Goal: Task Accomplishment & Management: Use online tool/utility

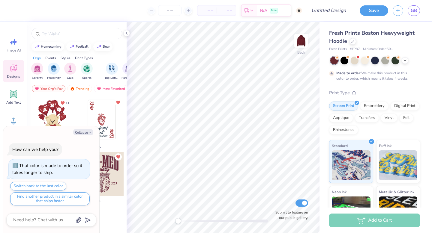
click at [106, 173] on div at bounding box center [101, 174] width 44 height 44
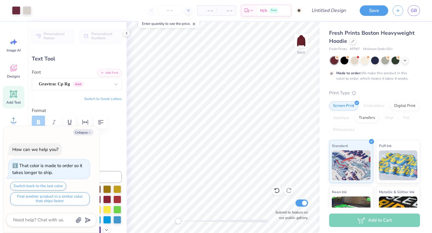
type textarea "x"
type textarea "PRE-"
type textarea "x"
type textarea "PRE"
type textarea "x"
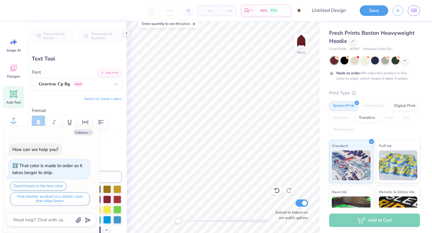
type textarea "PR"
type textarea "x"
type textarea "P"
type textarea "x"
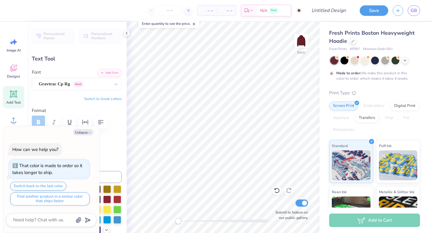
type textarea "M"
type textarea "x"
type textarea "Mu"
type textarea "x"
type textarea "Mu"
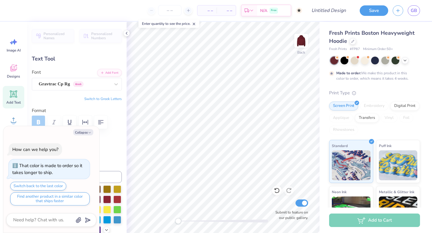
type textarea "x"
type textarea "Mu E"
type textarea "x"
type textarea "Mu Ep"
type textarea "x"
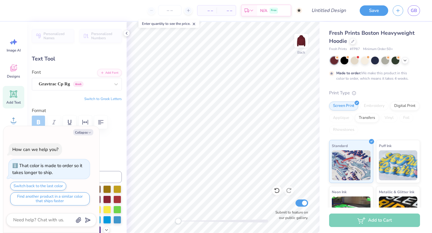
type textarea "Mu Eps"
type textarea "x"
type textarea "Mu Epsil"
type textarea "x"
type textarea "Mu Epsilo"
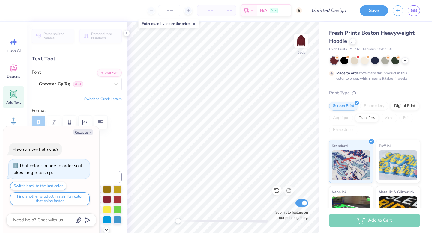
type textarea "x"
type textarea "Mu Epsilon"
type textarea "x"
type textarea "Mu Epsilon D"
type textarea "x"
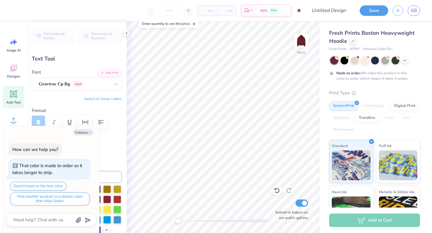
type textarea "Mu Epsilon Del"
type textarea "x"
type textarea "Mu Epsilon Delt"
type textarea "x"
type textarea "Mu Epsilon Delta"
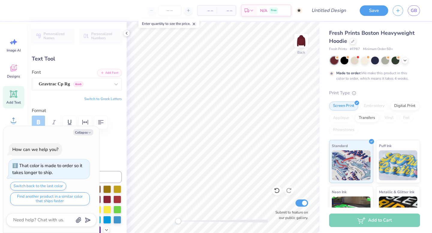
type textarea "x"
type textarea "Mu Epsilon Delta"
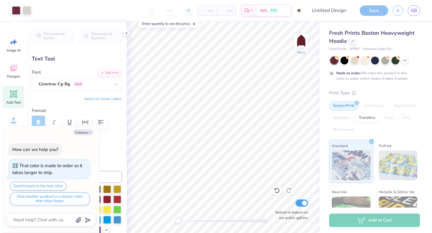
type textarea "x"
type input "4.40"
type input "1.67"
type input "6.02"
type textarea "x"
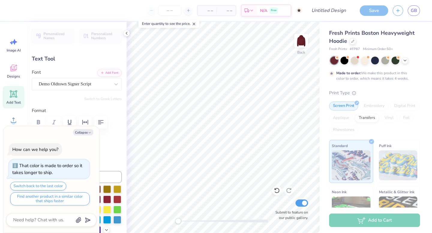
type textarea "E"
type textarea "x"
type textarea "Es"
type textarea "x"
type textarea "Est."
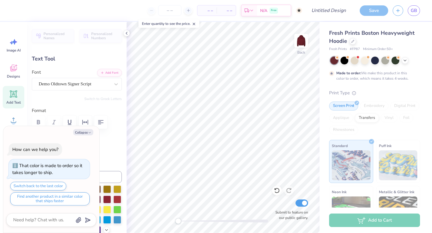
type textarea "x"
type textarea "Est."
type textarea "x"
type textarea "Est. 1"
type textarea "x"
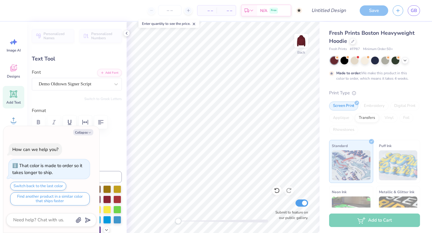
scroll to position [0, 0]
type textarea "Est. 19"
type textarea "x"
type textarea "Est. 196"
type textarea "x"
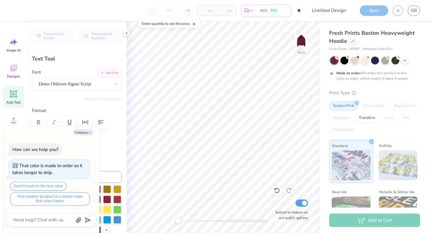
type textarea "Est. 1965"
type textarea "x"
type input "16.57"
type input "5.31"
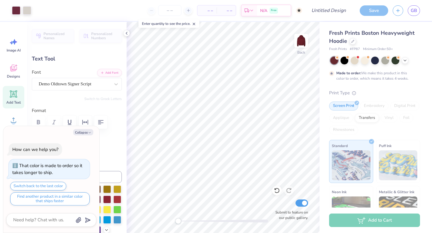
type input "2.53"
click at [112, 111] on label "Format" at bounding box center [77, 110] width 90 height 7
click at [88, 133] on icon "button" at bounding box center [90, 133] width 4 height 4
type textarea "x"
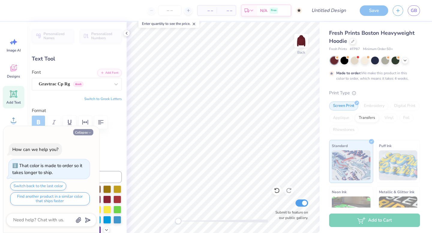
type input "2.54"
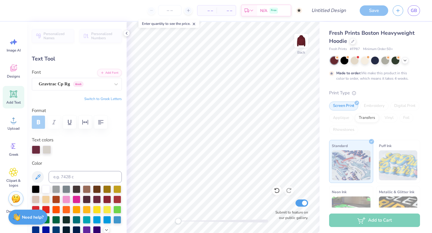
type input "11.72"
type input "3.75"
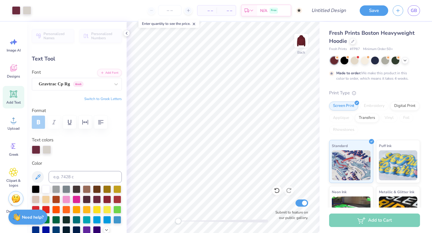
type input "5.94"
type input "1.23"
type input "6.23"
type input "4.25"
type input "0.88"
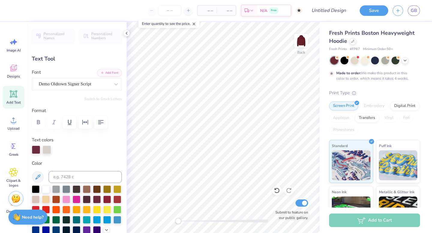
type input "6.24"
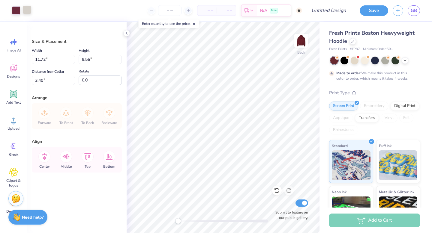
click at [30, 14] on div at bounding box center [27, 10] width 8 height 8
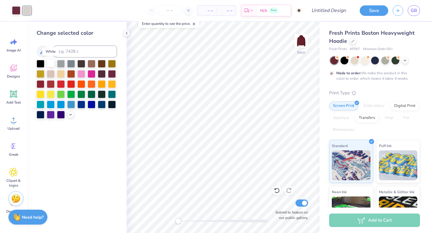
click at [53, 62] on div at bounding box center [51, 63] width 8 height 8
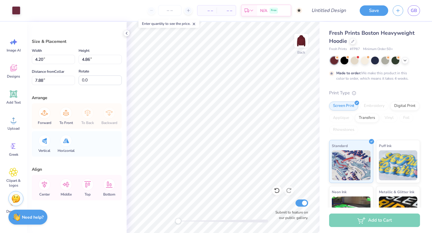
click at [25, 9] on div "– – Per Item – – Total Est. Delivery N/A Free" at bounding box center [163, 10] width 277 height 21
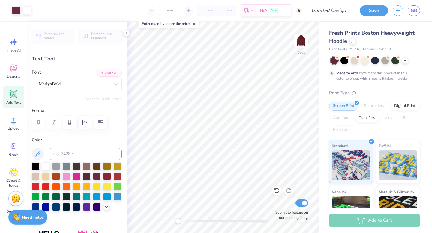
type input "4.25"
type input "0.88"
type input "6.31"
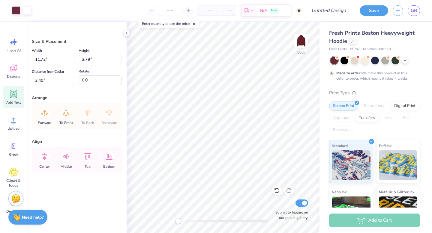
click at [13, 92] on icon at bounding box center [14, 94] width 6 height 6
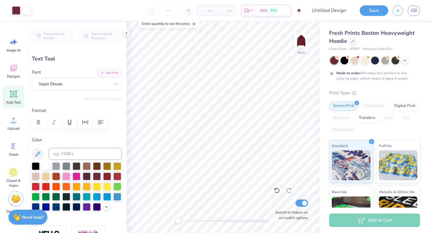
type input "11.72"
type input "3.75"
type input "3.40"
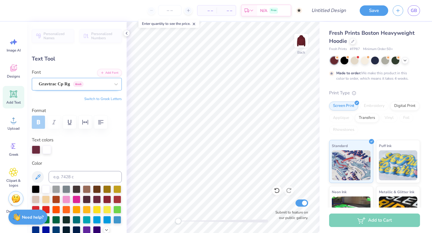
click at [96, 79] on div "Gravtrac Cp Rg Greek" at bounding box center [74, 83] width 73 height 9
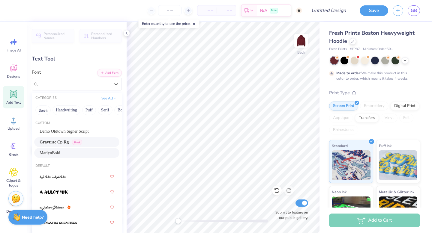
click at [76, 150] on div "MarlynBold" at bounding box center [77, 153] width 74 height 6
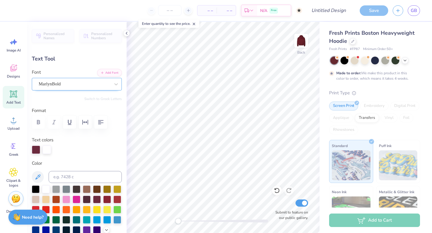
click at [77, 80] on div at bounding box center [74, 84] width 71 height 8
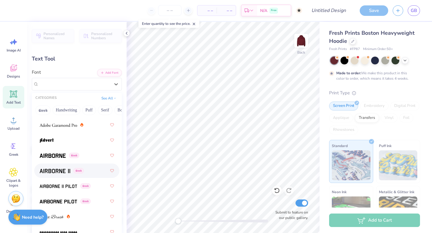
scroll to position [163, 0]
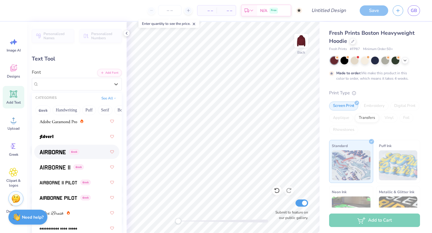
click at [64, 153] on img at bounding box center [53, 152] width 26 height 4
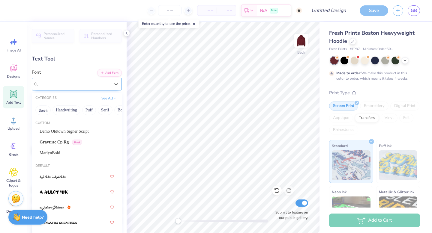
click at [64, 85] on div "Airborne Greek" at bounding box center [74, 83] width 73 height 9
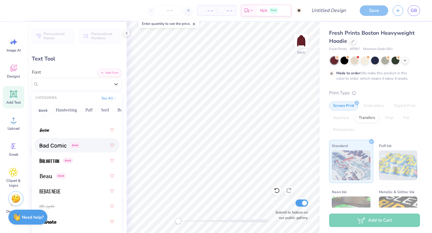
scroll to position [394, 0]
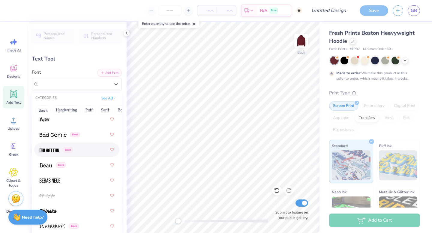
click at [58, 151] on img at bounding box center [49, 150] width 19 height 4
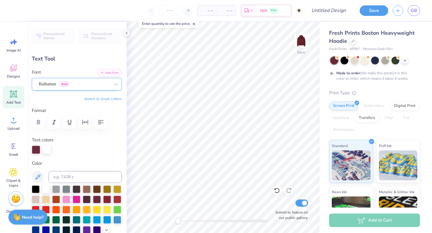
click at [94, 87] on div "Balhattan Greek" at bounding box center [74, 83] width 73 height 9
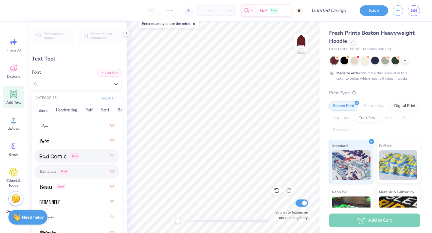
scroll to position [380, 0]
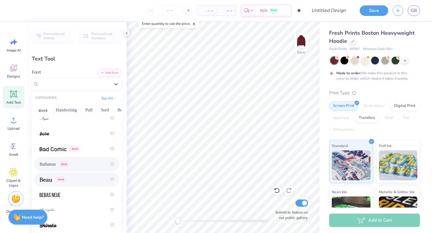
click at [73, 182] on div "Greek" at bounding box center [77, 179] width 74 height 11
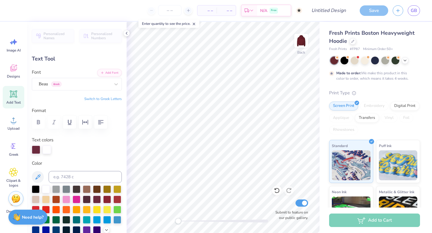
type input "11.48"
type input "2.55"
type input "3.55"
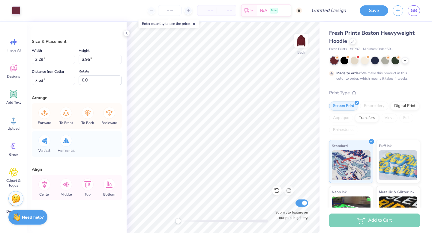
type input "3.29"
type input "3.95"
type input "4.37"
type input "1.03"
type input "7.85"
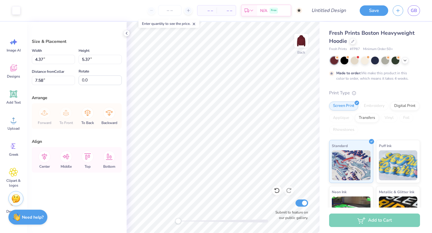
type input "3.17"
type input "3.89"
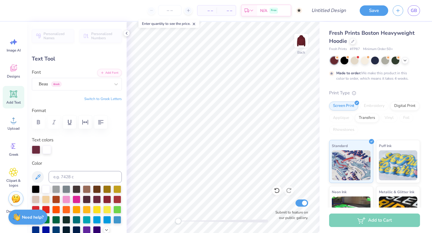
type input "10.95"
type input "2.43"
type input "4.76"
type input "4.25"
type input "0.88"
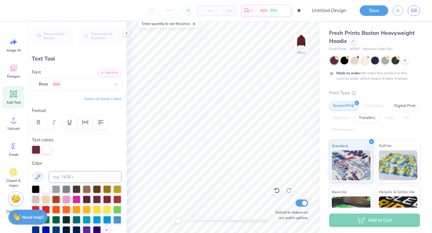
type input "6.31"
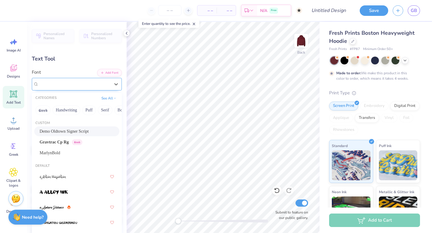
click at [109, 85] on div "Demo Oldtown Signer Script" at bounding box center [74, 83] width 73 height 9
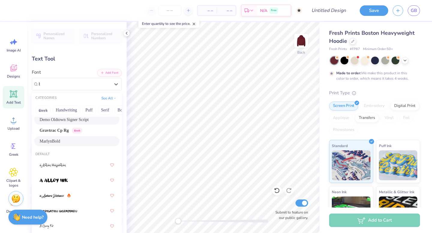
scroll to position [0, 0]
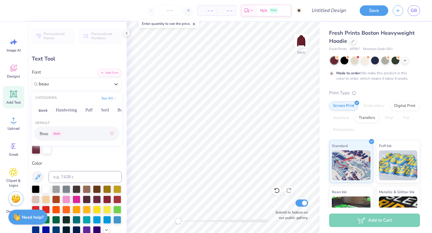
click at [67, 131] on div "Beau Greek" at bounding box center [77, 133] width 74 height 11
type input "beau"
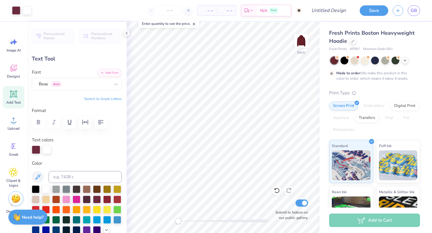
type input "4.97"
type input "1.02"
type input "6.75"
type input "4.12"
type input "0.85"
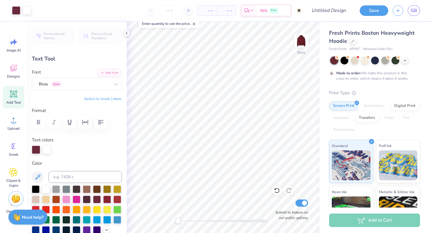
type input "6.33"
type input "10.95"
type input "2.43"
type input "4.76"
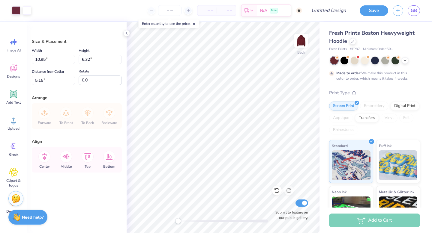
type input "7.01"
type input "4.05"
type input "1.82"
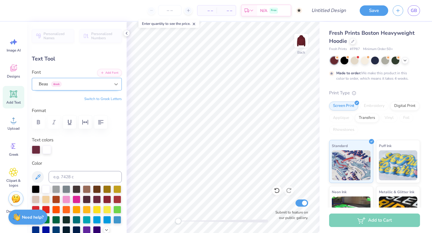
click at [117, 81] on div at bounding box center [116, 84] width 11 height 11
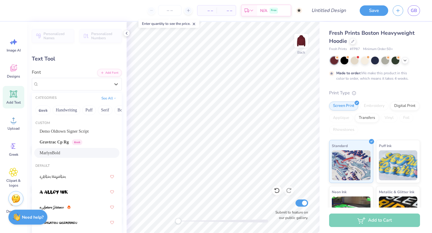
click at [81, 152] on div "MarlynBold" at bounding box center [77, 153] width 74 height 6
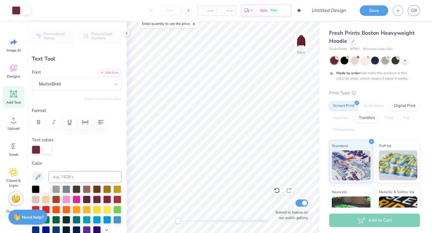
type input "2.64"
type input "0.54"
type input "2.85"
click at [90, 85] on div "Beau Greek" at bounding box center [74, 83] width 73 height 9
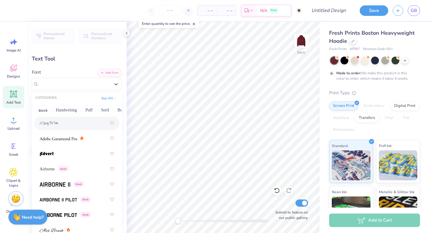
scroll to position [146, 0]
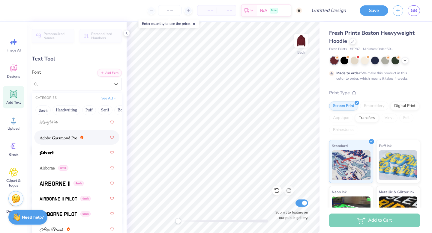
click at [78, 139] on div at bounding box center [62, 138] width 44 height 6
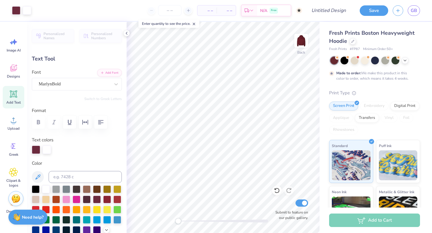
type input "6.47"
type input "1.48"
type input "1.86"
click at [104, 83] on div "MarlynBold" at bounding box center [74, 83] width 73 height 9
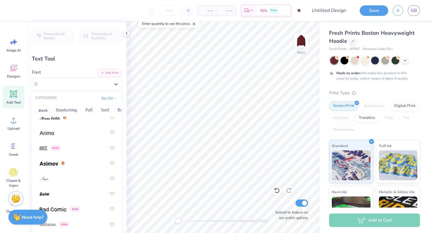
scroll to position [326, 0]
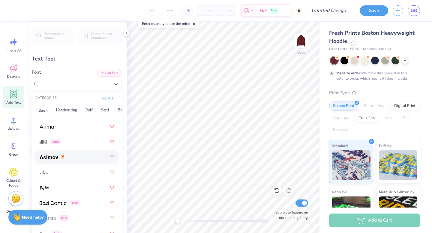
click at [69, 152] on div at bounding box center [77, 157] width 74 height 11
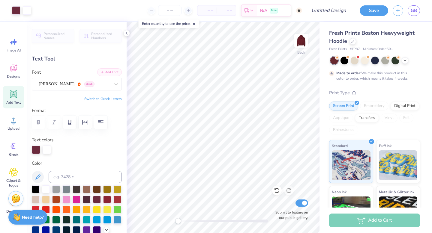
click at [109, 73] on button "Add Font" at bounding box center [109, 72] width 25 height 8
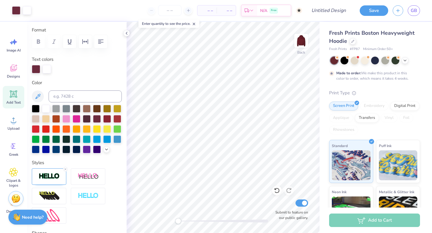
scroll to position [83, 0]
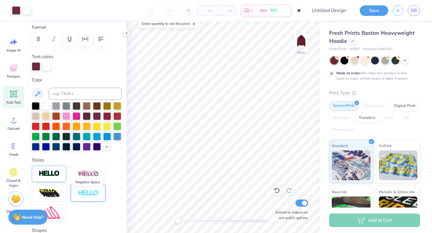
click at [89, 194] on img at bounding box center [88, 193] width 21 height 7
click at [104, 186] on line at bounding box center [104, 186] width 2 height 2
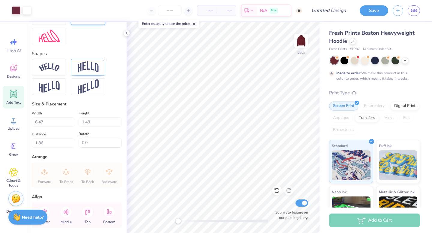
scroll to position [262, 0]
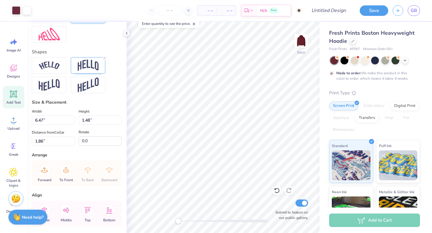
type input "7.11"
type input "1.59"
type input "1.84"
click at [53, 67] on img at bounding box center [49, 65] width 21 height 8
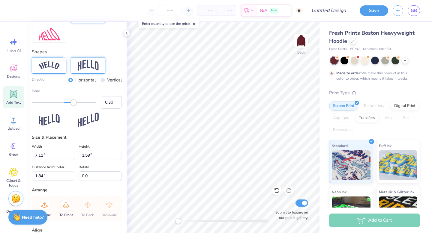
click at [81, 66] on img at bounding box center [88, 65] width 21 height 11
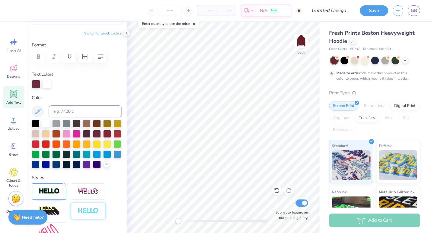
scroll to position [0, 0]
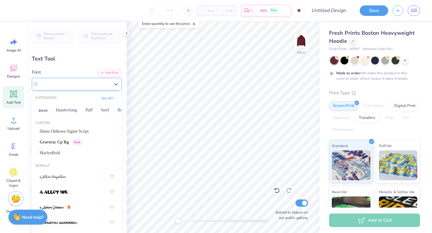
click at [72, 87] on div "[PERSON_NAME] Greek" at bounding box center [74, 83] width 73 height 9
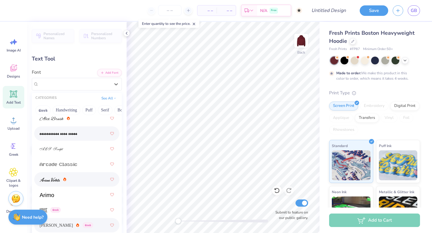
scroll to position [266, 0]
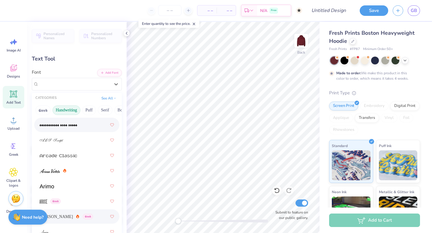
click at [69, 109] on button "Handwriting" at bounding box center [66, 111] width 28 height 10
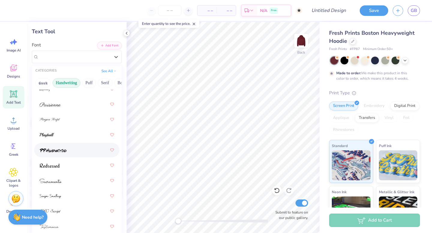
scroll to position [31, 0]
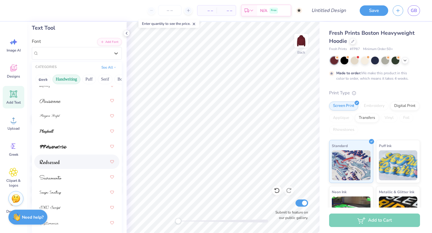
click at [69, 166] on div at bounding box center [77, 162] width 74 height 11
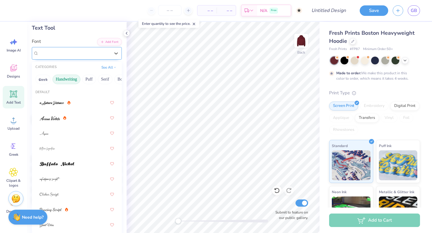
click at [67, 53] on div "Redressed" at bounding box center [74, 53] width 73 height 9
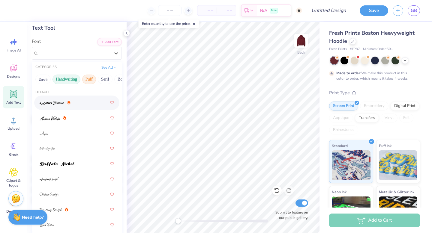
click at [91, 76] on button "Puff" at bounding box center [89, 80] width 14 height 10
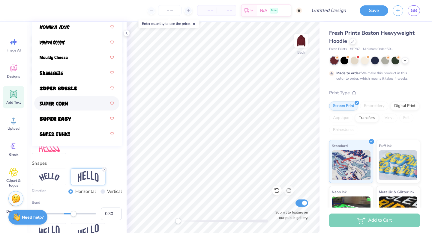
scroll to position [121, 0]
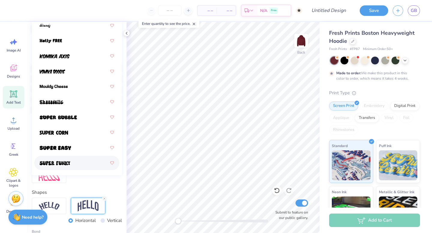
click at [70, 162] on div at bounding box center [77, 163] width 74 height 11
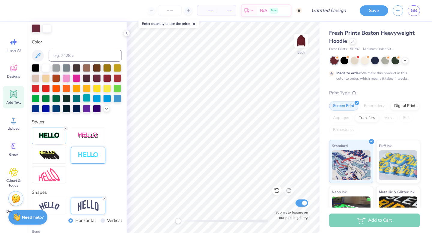
scroll to position [0, 0]
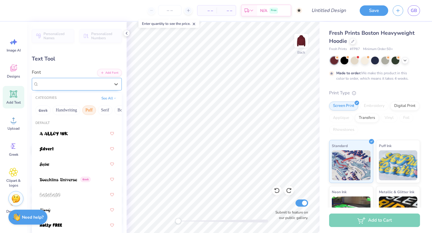
type input "5.91"
type input "1.42"
type input "1.93"
click at [81, 80] on div at bounding box center [74, 84] width 71 height 8
click at [102, 110] on button "Serif" at bounding box center [105, 111] width 15 height 10
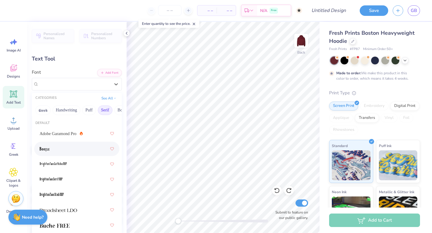
click at [64, 151] on div at bounding box center [77, 149] width 74 height 11
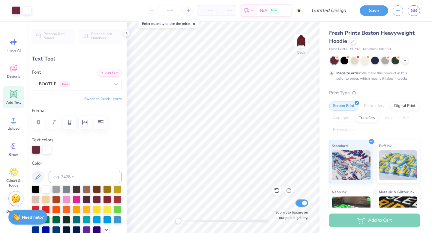
type input "6.85"
type input "1.53"
type input "1.87"
click at [97, 85] on div "BOOTLE Greek" at bounding box center [74, 83] width 73 height 9
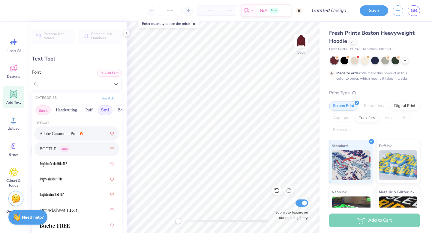
click at [48, 110] on button "Greek" at bounding box center [42, 111] width 15 height 10
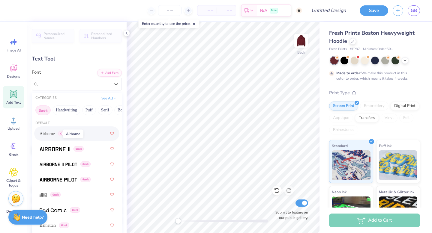
click at [55, 136] on span "Airborne" at bounding box center [47, 134] width 15 height 6
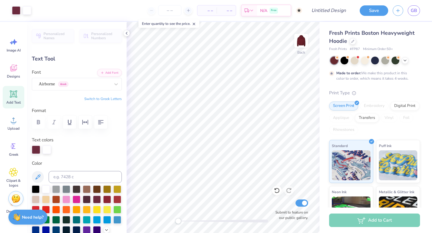
type input "8.32"
type input "1.72"
type input "1.75"
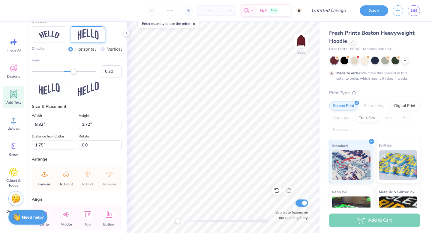
scroll to position [320, 0]
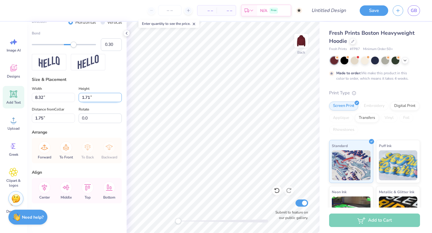
click at [120, 100] on input "1.71" at bounding box center [100, 97] width 43 height 9
click at [120, 100] on input "1.7" at bounding box center [100, 97] width 43 height 9
click at [120, 100] on input "1.69" at bounding box center [100, 97] width 43 height 9
click at [120, 100] on input "1.68" at bounding box center [100, 97] width 43 height 9
click at [120, 100] on input "1.67" at bounding box center [100, 97] width 43 height 9
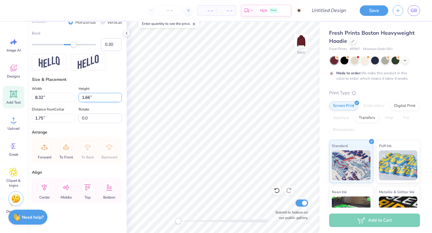
click at [120, 100] on input "1.66" at bounding box center [100, 97] width 43 height 9
type input "1.65"
click at [120, 100] on input "1.65" at bounding box center [100, 97] width 43 height 9
type input "7.98"
type input "1.69"
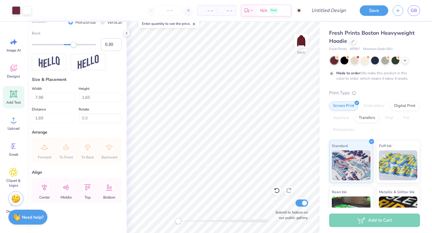
type input "6.84"
type input "1.41"
type input "1.96"
type input "0.0"
type input "1.46"
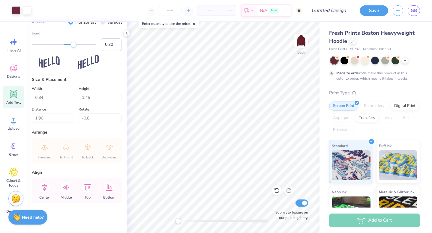
type input "0.0"
click at [333, 13] on input "Design Title" at bounding box center [335, 10] width 29 height 12
drag, startPoint x: 347, startPoint y: 8, endPoint x: 318, endPoint y: 8, distance: 29.4
click at [318, 8] on div "Art colors – – Per Item – – Total Est. Delivery N/A Free Design Title Hoodie Mo…" at bounding box center [216, 10] width 432 height 21
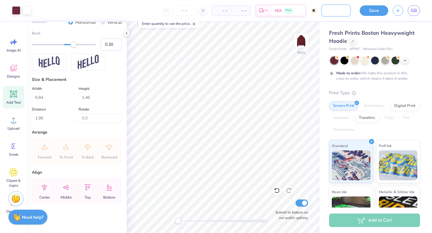
scroll to position [0, 52]
type input "Sweatset Hoodie -- MED Fall 25"
type input "-0.8"
click at [71, 100] on input "6.83" at bounding box center [53, 97] width 43 height 9
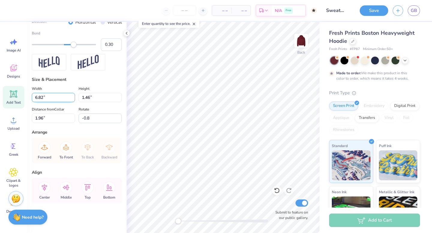
click at [71, 100] on input "6.82" at bounding box center [53, 97] width 43 height 9
click at [71, 100] on input "6.81" at bounding box center [53, 97] width 43 height 9
click at [71, 100] on input "6.8" at bounding box center [53, 97] width 43 height 9
click at [71, 100] on input "6.79" at bounding box center [53, 97] width 43 height 9
click at [71, 100] on input "6.78" at bounding box center [53, 97] width 43 height 9
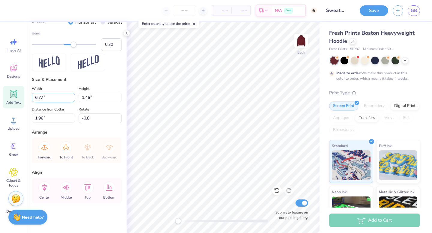
click at [71, 100] on input "6.77" at bounding box center [53, 97] width 43 height 9
click at [71, 100] on input "6.76" at bounding box center [53, 97] width 43 height 9
click at [71, 100] on input "6.75" at bounding box center [53, 97] width 43 height 9
click at [71, 100] on input "6.74" at bounding box center [53, 97] width 43 height 9
click at [71, 100] on input "6.73" at bounding box center [53, 97] width 43 height 9
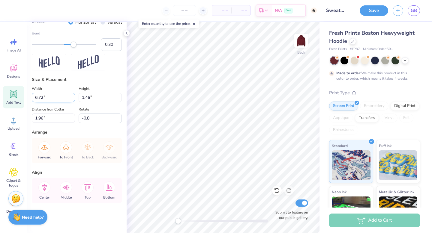
click at [71, 100] on input "6.72" at bounding box center [53, 97] width 43 height 9
click at [71, 100] on input "6.71" at bounding box center [53, 97] width 43 height 9
click at [71, 100] on input "6.7" at bounding box center [53, 97] width 43 height 9
click at [71, 100] on input "6.69" at bounding box center [53, 97] width 43 height 9
click at [71, 100] on input "6.68" at bounding box center [53, 97] width 43 height 9
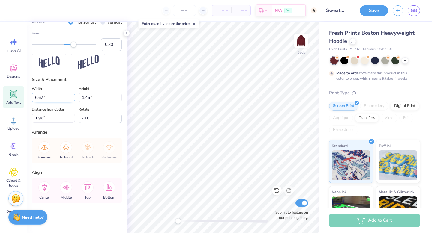
click at [71, 100] on input "6.67" at bounding box center [53, 97] width 43 height 9
click at [71, 100] on input "6.66" at bounding box center [53, 97] width 43 height 9
type input "6.53"
click at [71, 100] on input "6.53" at bounding box center [53, 97] width 43 height 9
click at [78, 102] on div "Width 6.53 6.53 " Height 1.46 1.46 " Distance from Collar 1.96 1.96 " Rotate -0…" at bounding box center [77, 104] width 90 height 38
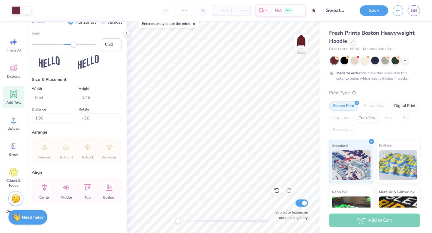
type input "1.39"
type input "2.00"
type input "0.0"
type input "1.37"
type input "1.98"
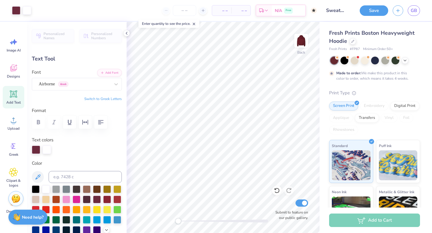
type input "0.0"
type input "2.39"
type input "0.49"
type input "2.76"
type input "6.53"
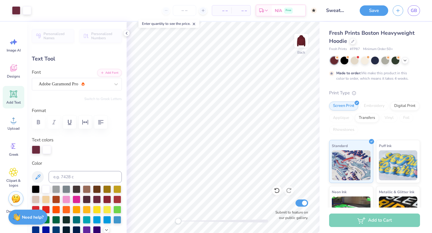
type input "1.37"
type input "1.98"
type input "-0.3"
click at [82, 86] on div "Airborne Greek" at bounding box center [74, 83] width 73 height 9
click at [43, 105] on div "Greek Handwriting Puff Serif Bold Calligraphy Retro Sans Serif Minimal Fantasy …" at bounding box center [77, 110] width 90 height 13
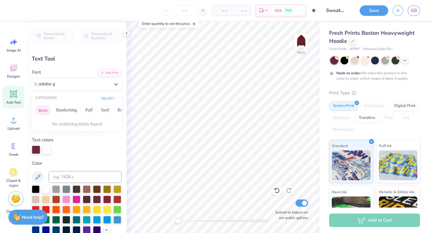
click at [43, 108] on button "Greek" at bounding box center [42, 111] width 15 height 10
click at [66, 133] on span "Adobe Garamond Pro" at bounding box center [58, 134] width 37 height 6
type input "adobe g"
type input "0.0"
type input "5.16"
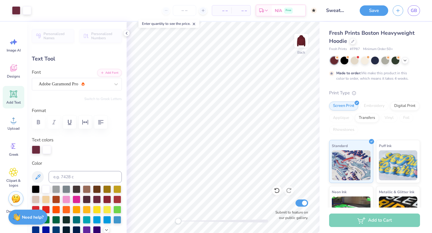
type input "1.19"
type input "2.10"
type input "0.0"
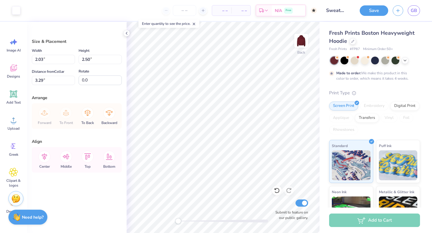
type input "3.57"
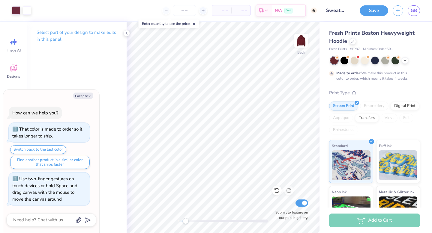
drag, startPoint x: 178, startPoint y: 222, endPoint x: 185, endPoint y: 222, distance: 7.8
click at [185, 198] on div "Accessibility label" at bounding box center [185, 221] width 6 height 6
click at [77, 98] on button "Collapse" at bounding box center [83, 96] width 20 height 6
type textarea "x"
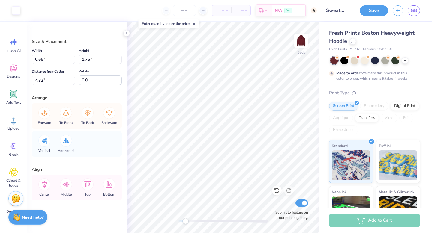
type input "2.03"
type input "0.48"
type input "3.84"
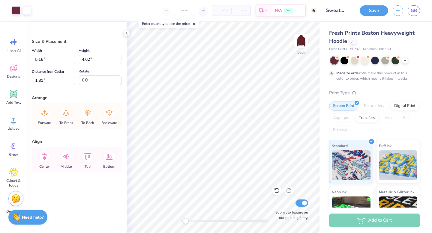
type input "6.05"
type input "5.41"
type input "3.72"
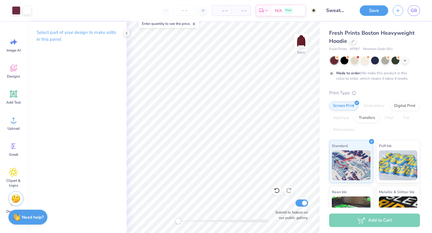
click at [169, 198] on div "Back Submit to feature on our public gallery." at bounding box center [223, 127] width 193 height 211
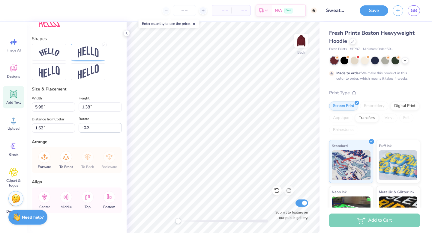
scroll to position [276, 0]
click at [93, 127] on input "-0.3" at bounding box center [100, 128] width 43 height 10
click at [120, 130] on input "-0.4" at bounding box center [100, 128] width 43 height 10
click at [120, 130] on input "-0.5" at bounding box center [100, 128] width 43 height 10
click at [120, 131] on input "-0.5" at bounding box center [100, 128] width 43 height 10
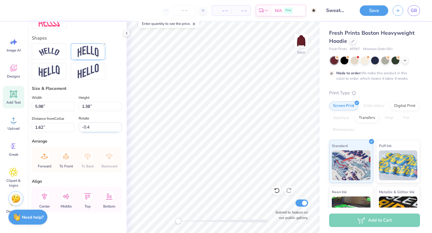
click at [120, 126] on input "-0.4" at bounding box center [100, 128] width 43 height 10
click at [120, 126] on input "-0.3" at bounding box center [100, 128] width 43 height 10
click at [120, 126] on input "-0.2" at bounding box center [100, 128] width 43 height 10
click at [120, 126] on input "-0.1" at bounding box center [100, 128] width 43 height 10
click at [120, 126] on input "0" at bounding box center [100, 128] width 43 height 10
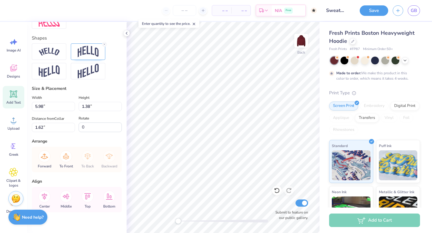
click at [114, 138] on div "Personalized Names Personalized Numbers Text Tool Add Font Font Adobe Garamond …" at bounding box center [77, 127] width 100 height 211
type input "0.0"
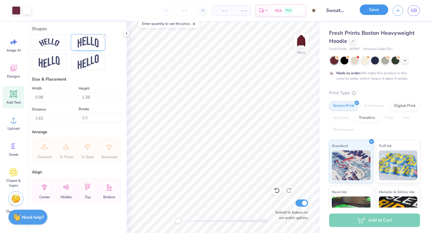
click at [367, 13] on button "Save" at bounding box center [374, 9] width 28 height 10
click at [367, 13] on div "Save" at bounding box center [374, 10] width 28 height 10
click at [182, 8] on input "number" at bounding box center [184, 10] width 23 height 11
click at [186, 12] on input "number" at bounding box center [184, 10] width 23 height 11
click at [194, 23] on icon at bounding box center [194, 24] width 4 height 4
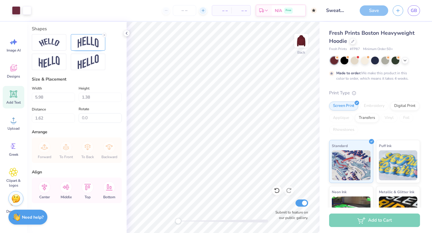
click at [205, 7] on div at bounding box center [203, 11] width 8 height 8
drag, startPoint x: 173, startPoint y: 12, endPoint x: 165, endPoint y: 10, distance: 8.2
click at [165, 10] on input "50" at bounding box center [161, 10] width 23 height 11
type input "50"
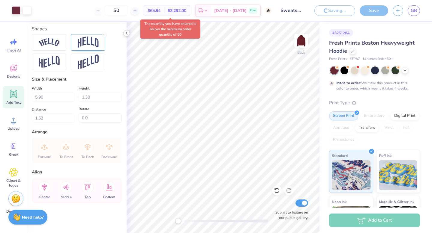
click at [126, 32] on polyline at bounding box center [126, 33] width 1 height 2
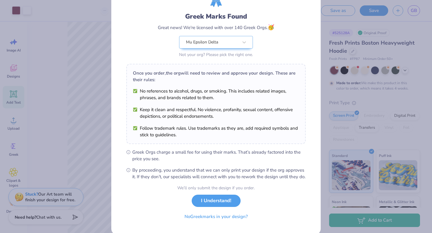
scroll to position [47, 0]
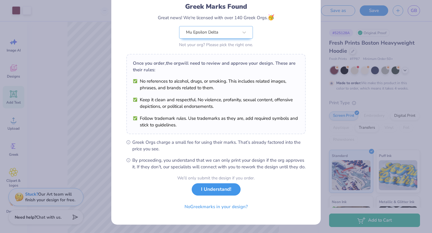
click at [213, 191] on button "I Understand!" at bounding box center [216, 190] width 49 height 12
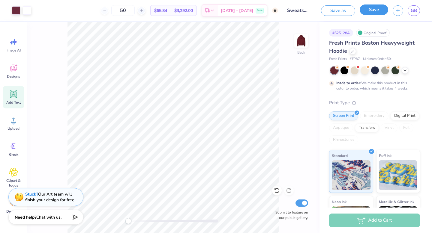
click at [369, 11] on button "Save" at bounding box center [374, 9] width 28 height 10
